Goal: Task Accomplishment & Management: Use online tool/utility

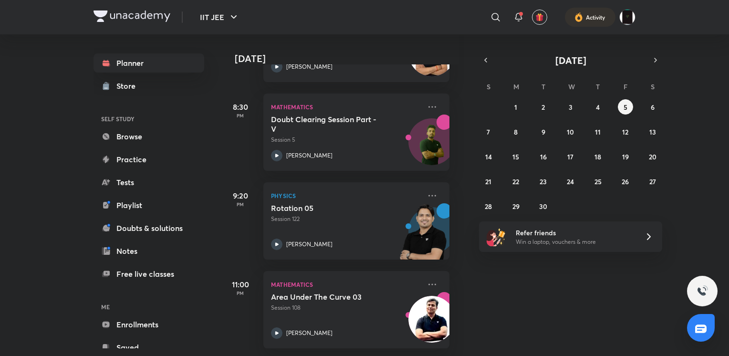
scroll to position [231, 10]
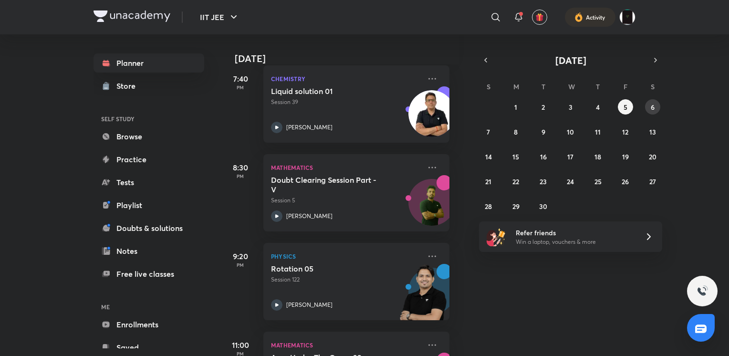
click at [651, 105] on abbr "6" at bounding box center [653, 107] width 4 height 9
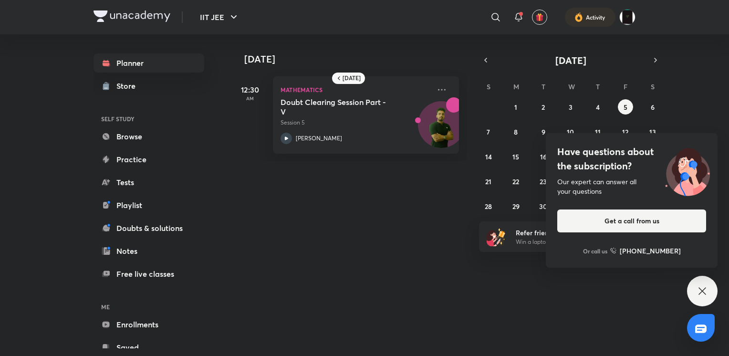
click at [714, 291] on div "Have questions about the subscription? Our expert can answer all your questions…" at bounding box center [702, 291] width 31 height 31
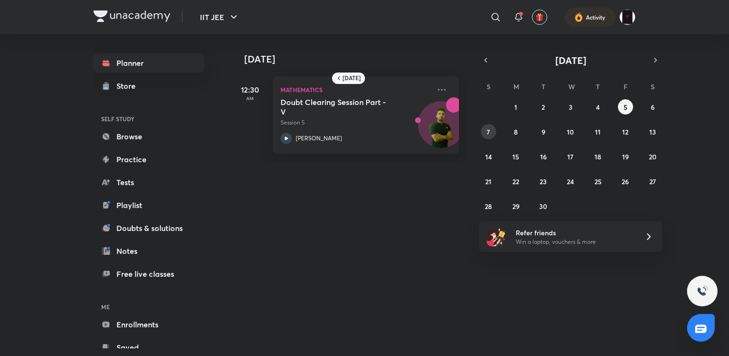
click at [484, 129] on button "7" at bounding box center [488, 131] width 15 height 15
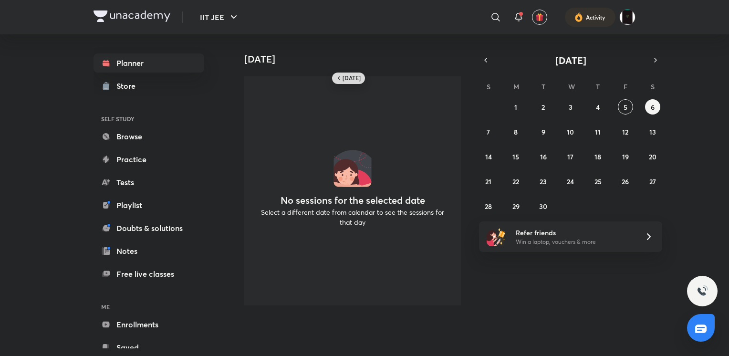
click at [358, 79] on h6 "[DATE]" at bounding box center [352, 78] width 18 height 8
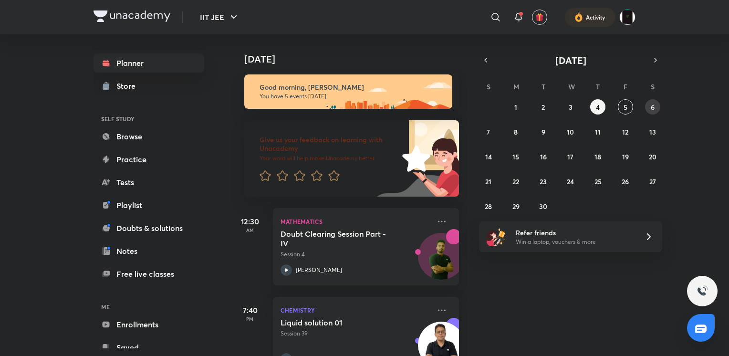
click at [652, 108] on abbr "6" at bounding box center [653, 107] width 4 height 9
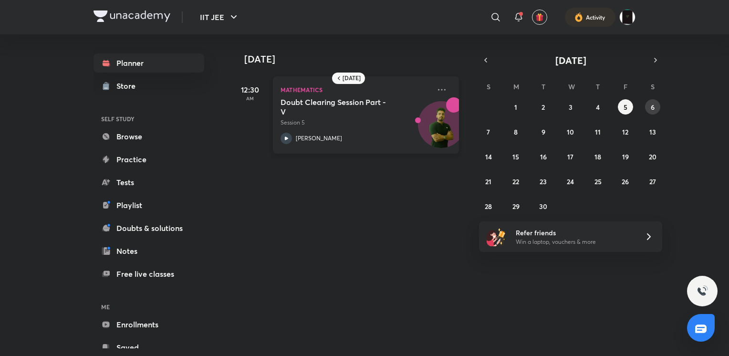
scroll to position [0, 4]
click at [621, 102] on button "5" at bounding box center [625, 106] width 15 height 15
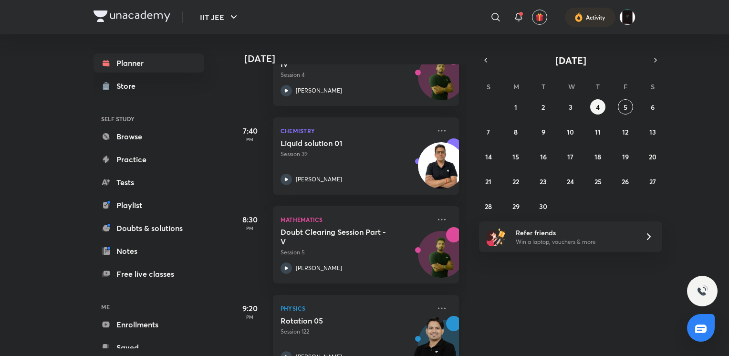
scroll to position [179, 0]
click at [633, 106] on button "5" at bounding box center [625, 106] width 15 height 15
click at [630, 106] on button "5" at bounding box center [625, 106] width 15 height 15
click at [653, 106] on abbr "6" at bounding box center [653, 107] width 4 height 9
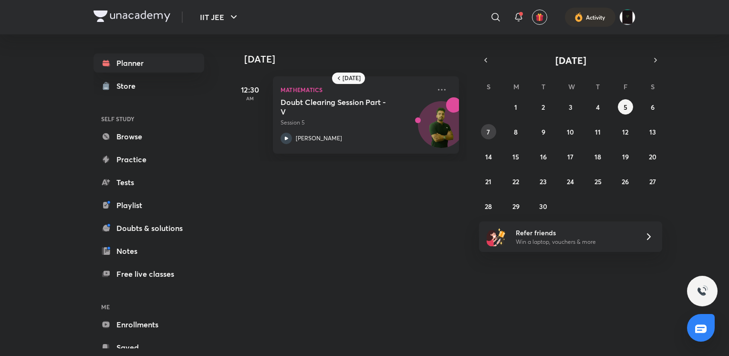
click at [492, 133] on button "7" at bounding box center [488, 131] width 15 height 15
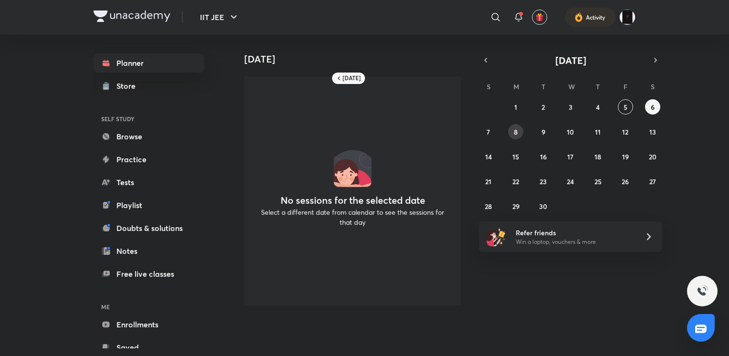
click at [521, 132] on button "8" at bounding box center [515, 131] width 15 height 15
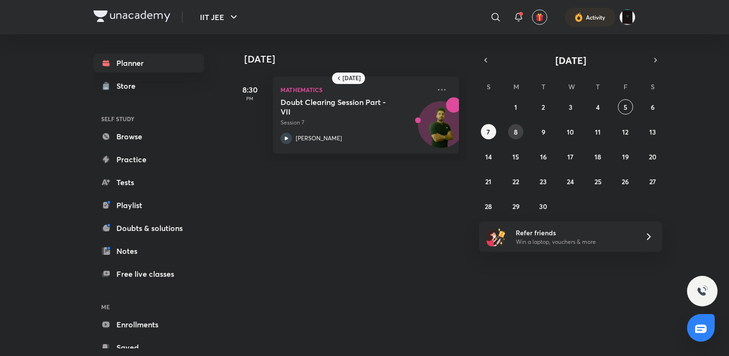
scroll to position [0, 10]
